Goal: Information Seeking & Learning: Learn about a topic

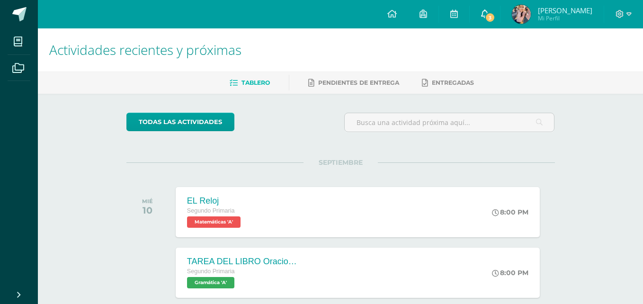
drag, startPoint x: 484, startPoint y: 19, endPoint x: 489, endPoint y: 15, distance: 6.4
click at [485, 19] on link "3" at bounding box center [484, 14] width 30 height 28
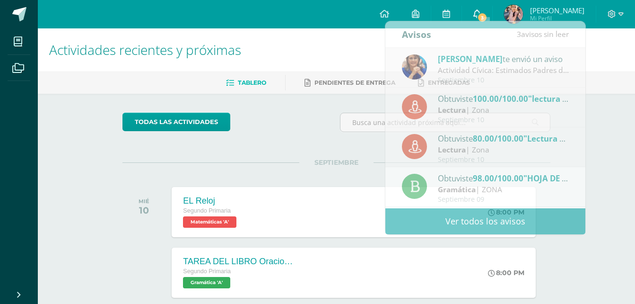
click at [489, 13] on link "3" at bounding box center [477, 14] width 30 height 28
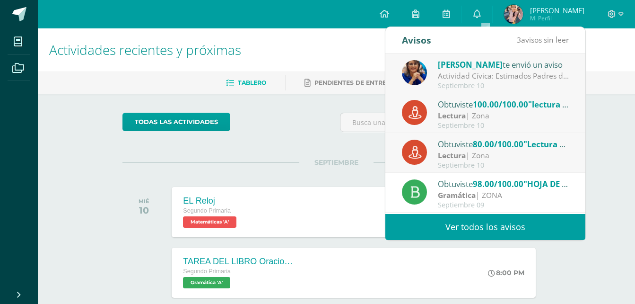
click at [283, 48] on h1 "Actividades recientes y próximas" at bounding box center [336, 49] width 575 height 43
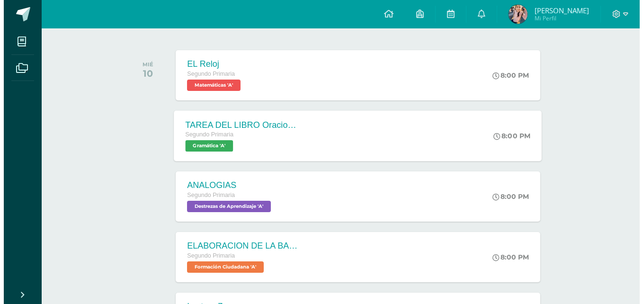
scroll to position [142, 0]
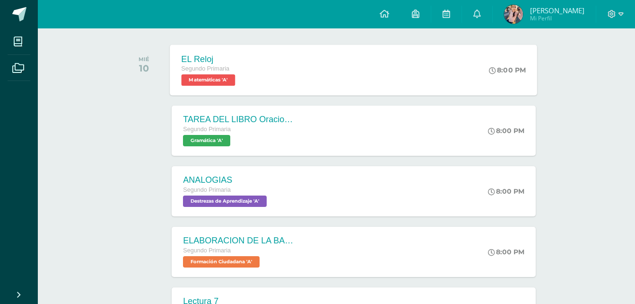
click at [222, 83] on span "Matemáticas 'A'" at bounding box center [209, 79] width 54 height 11
click at [201, 147] on div "TAREA DEL LIBRO Oraciones interrogativas Segundo Primaria Gramática 'A'" at bounding box center [239, 130] width 138 height 51
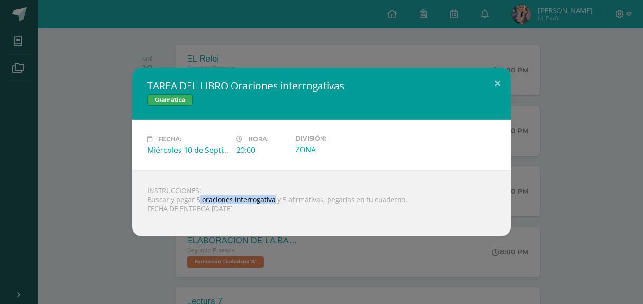
drag, startPoint x: 199, startPoint y: 198, endPoint x: 271, endPoint y: 199, distance: 72.4
click at [271, 199] on div "INSTRUCCIONES: Buscar y pegar 5 oraciones interrogativa y 5 afirmativas, pegarl…" at bounding box center [321, 203] width 379 height 66
copy div "oraciones interrogativa"
drag, startPoint x: 282, startPoint y: 199, endPoint x: 317, endPoint y: 199, distance: 34.1
click at [317, 199] on div "INSTRUCCIONES: Buscar y pegar 5 oraciones interrogativa y 5 afirmativas, pegarl…" at bounding box center [321, 203] width 379 height 66
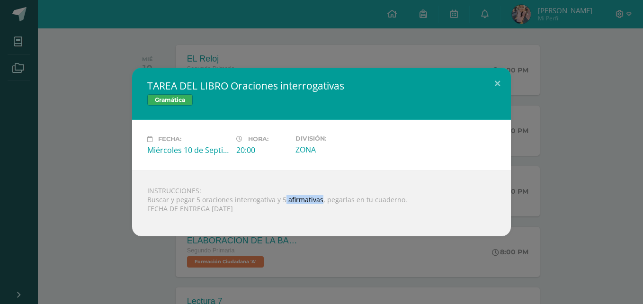
copy div "afirmativas"
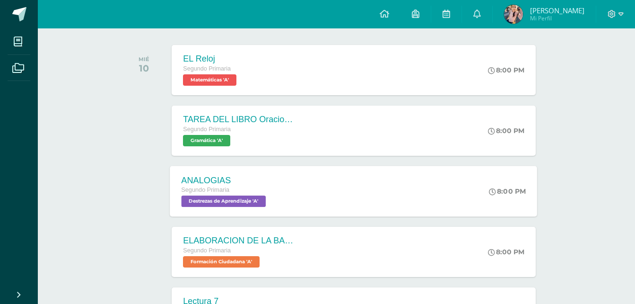
click at [233, 196] on span "Destrezas de Aprendizaje 'A'" at bounding box center [224, 200] width 85 height 11
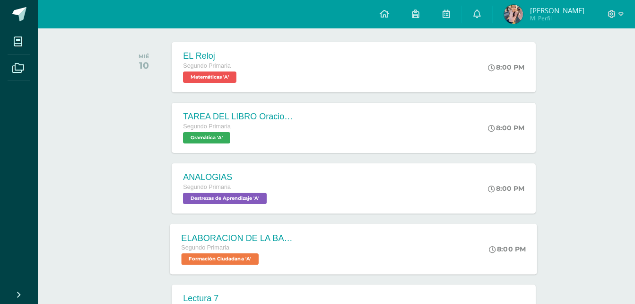
scroll to position [189, 0]
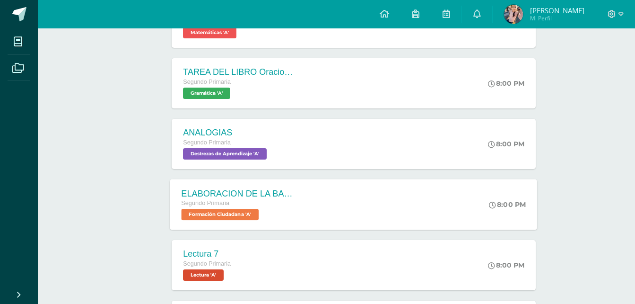
click at [227, 215] on span "Formación Ciudadana 'A'" at bounding box center [221, 214] width 78 height 11
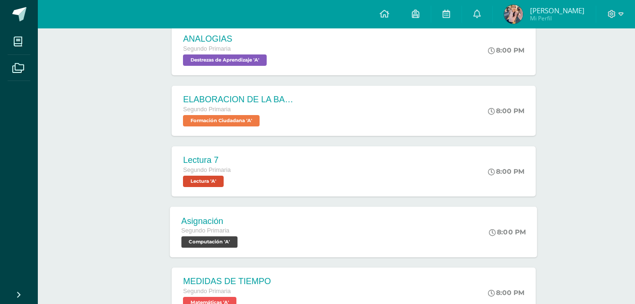
scroll to position [284, 0]
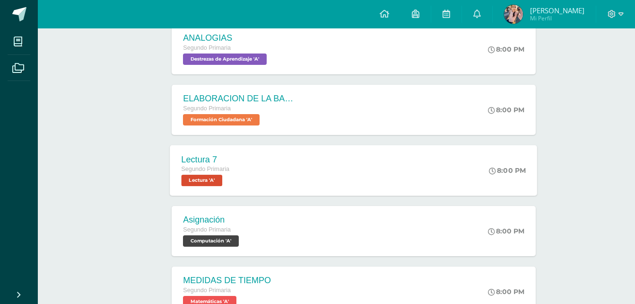
click at [208, 179] on span "Lectura 'A'" at bounding box center [202, 180] width 41 height 11
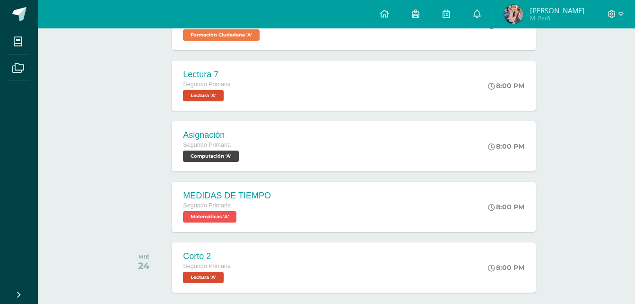
scroll to position [379, 0]
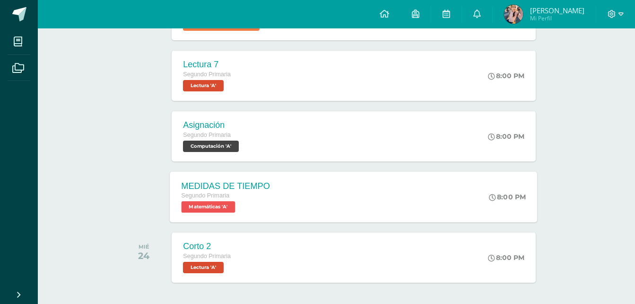
click at [211, 210] on span "Matemáticas 'A'" at bounding box center [209, 206] width 54 height 11
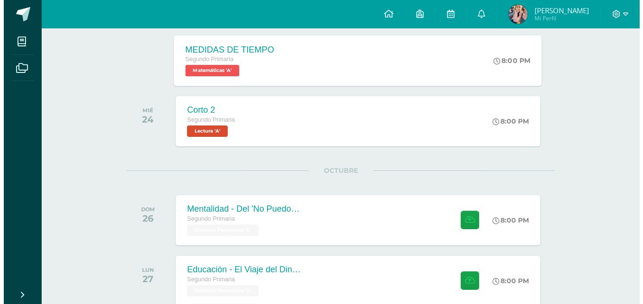
scroll to position [520, 0]
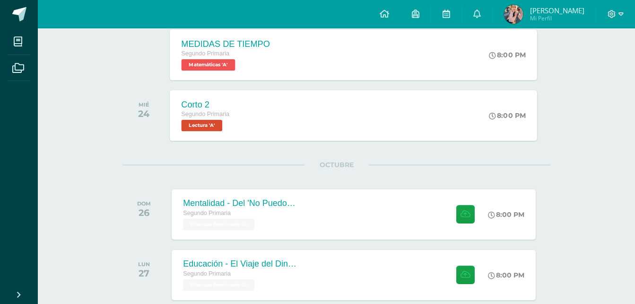
click at [211, 136] on div "Corto 2 Segundo Primaria Lectura 'A'" at bounding box center [205, 115] width 71 height 51
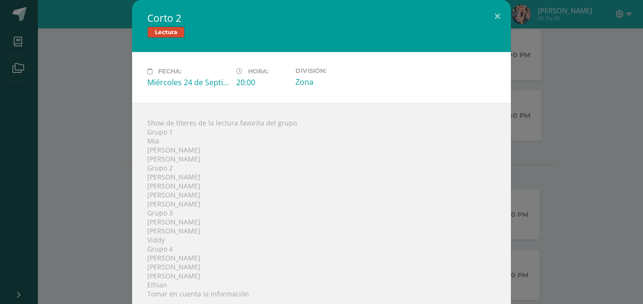
scroll to position [18, 0]
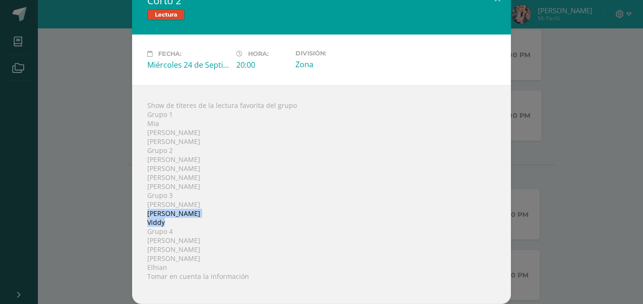
drag, startPoint x: 143, startPoint y: 214, endPoint x: 167, endPoint y: 223, distance: 25.3
click at [167, 223] on div "Show de títeres de la lectura favorita del grupo Grupo 1 Mia Andrea Valentina G…" at bounding box center [321, 194] width 379 height 219
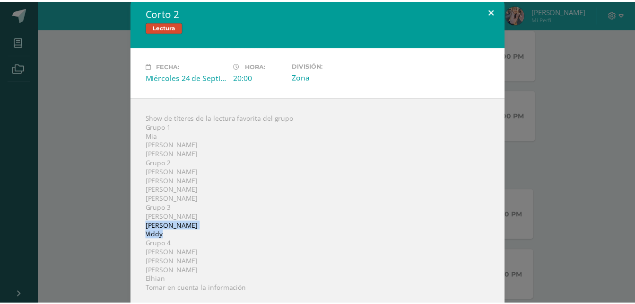
scroll to position [0, 0]
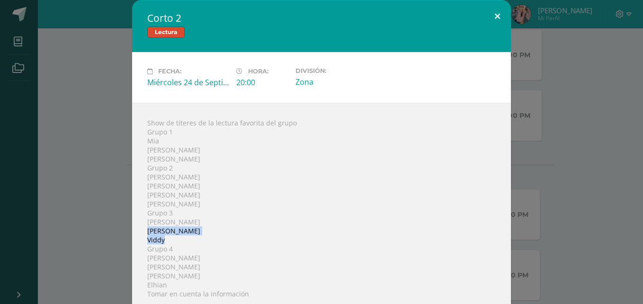
click at [495, 20] on button at bounding box center [497, 16] width 27 height 32
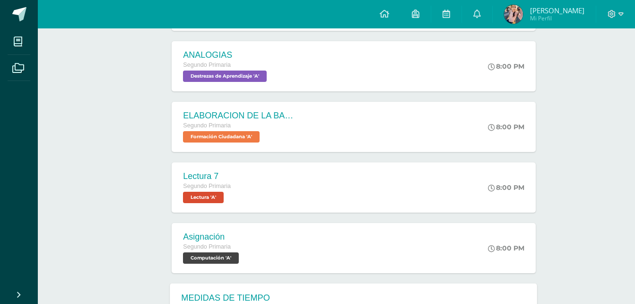
scroll to position [198, 0]
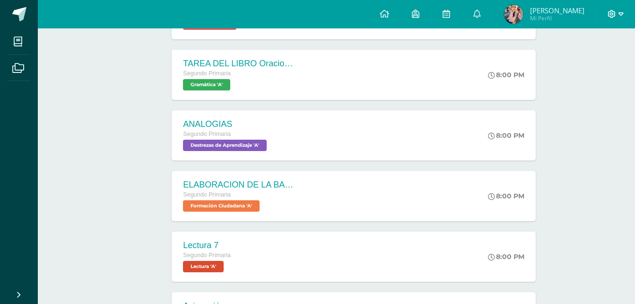
click at [620, 12] on icon at bounding box center [621, 14] width 5 height 9
click at [599, 62] on span "Cerrar sesión" at bounding box center [592, 64] width 43 height 9
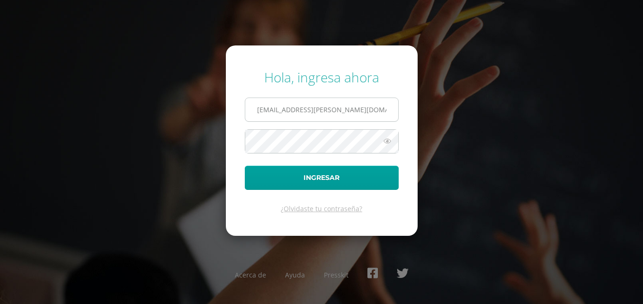
click at [276, 111] on input "[EMAIL_ADDRESS][PERSON_NAME][DOMAIN_NAME]" at bounding box center [321, 109] width 153 height 23
type input "[EMAIL_ADDRESS][PERSON_NAME][DOMAIN_NAME]"
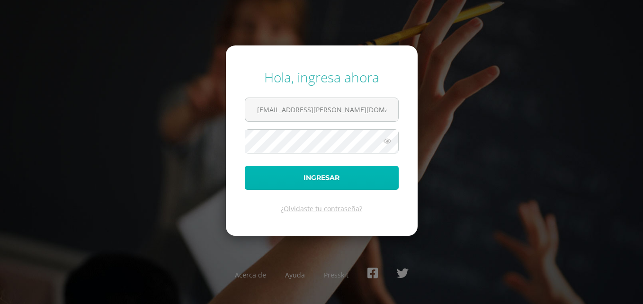
click at [294, 182] on button "Ingresar" at bounding box center [322, 178] width 154 height 24
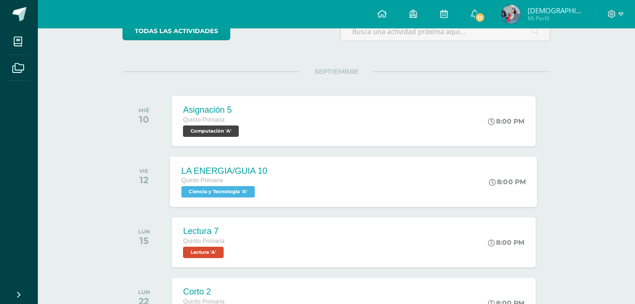
scroll to position [95, 0]
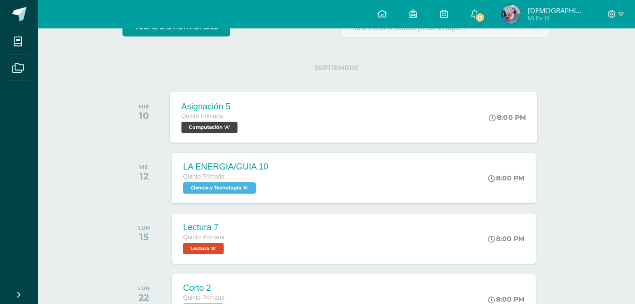
click at [212, 125] on span "Computación 'A'" at bounding box center [210, 127] width 56 height 11
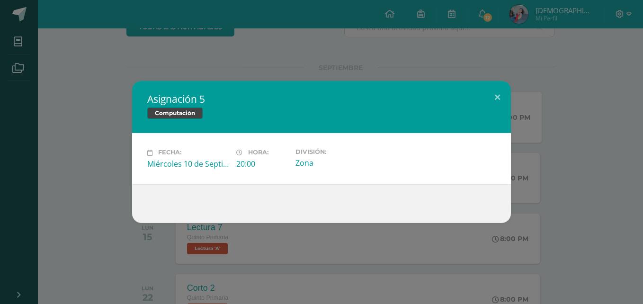
click at [91, 128] on div "Asignación 5 Computación Fecha: [DATE] Hora: 20:00 División: Zona" at bounding box center [321, 151] width 635 height 141
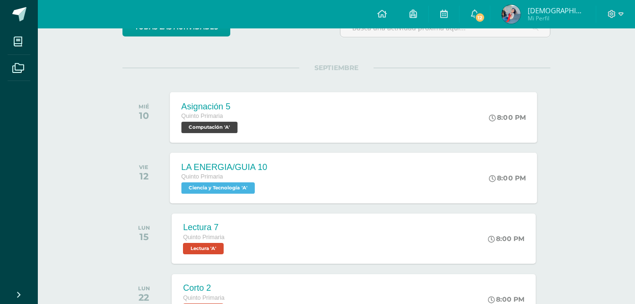
click at [217, 188] on span "Ciencia y Tecnología 'A'" at bounding box center [219, 187] width 74 height 11
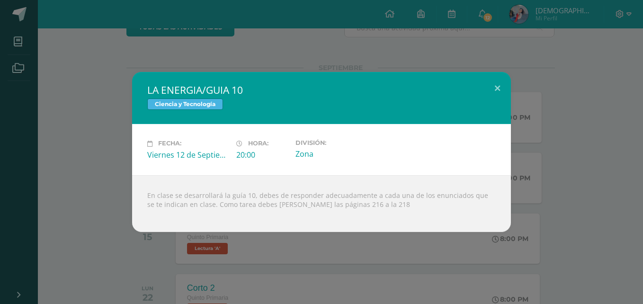
click at [100, 136] on div "LA ENERGIA/GUIA 10 Ciencia y Tecnología Fecha: [DATE] Hora: 20:00 División:" at bounding box center [321, 151] width 635 height 159
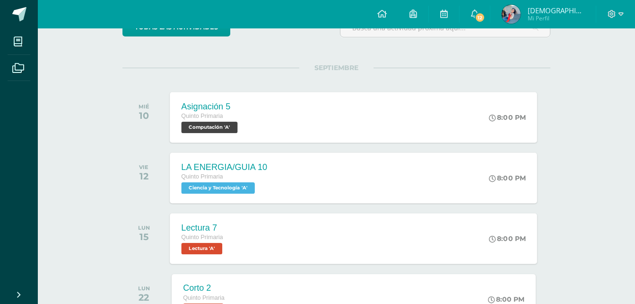
click at [220, 247] on span "Lectura 'A'" at bounding box center [202, 248] width 41 height 11
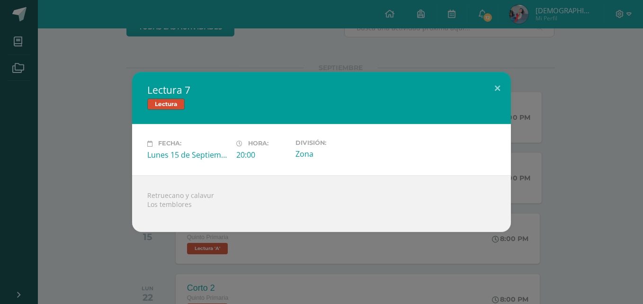
click at [109, 207] on div "Lectura 7 Lectura Fecha: [DATE] Hora: 20:00 División: Zona" at bounding box center [321, 151] width 635 height 159
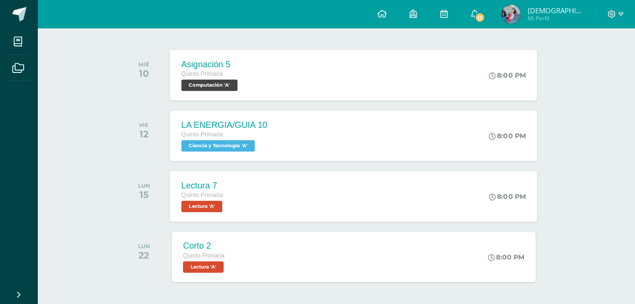
scroll to position [189, 0]
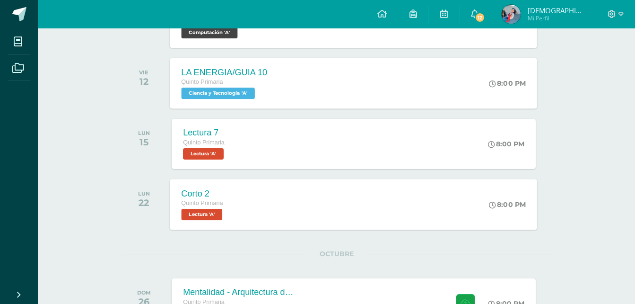
click at [208, 220] on div "Corto 2 Quinto Primaria Lectura 'A'" at bounding box center [203, 204] width 66 height 51
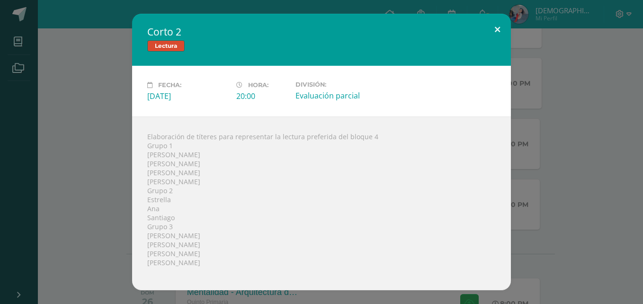
click at [502, 28] on button at bounding box center [497, 30] width 27 height 32
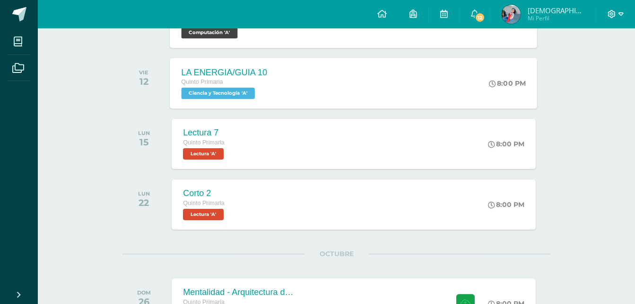
click at [619, 14] on icon at bounding box center [621, 14] width 5 height 9
click at [584, 63] on span "Cerrar sesión" at bounding box center [591, 64] width 43 height 9
